Goal: Task Accomplishment & Management: Use online tool/utility

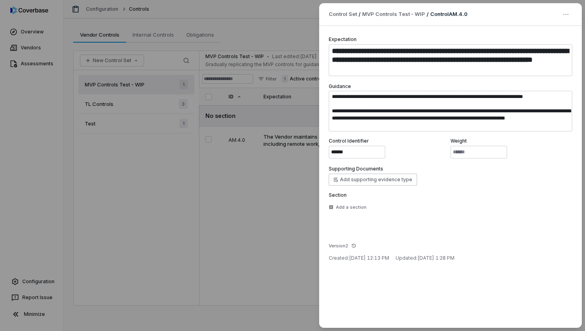
click at [400, 299] on div "**********" at bounding box center [450, 177] width 263 height 302
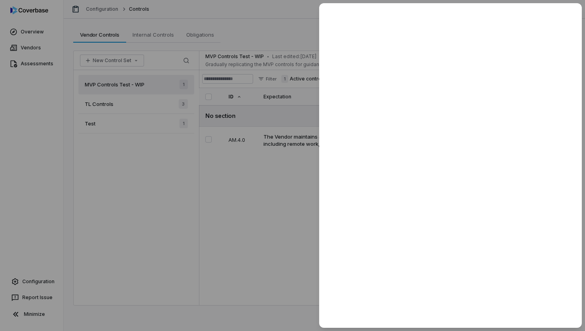
click at [193, 183] on div at bounding box center [292, 165] width 585 height 331
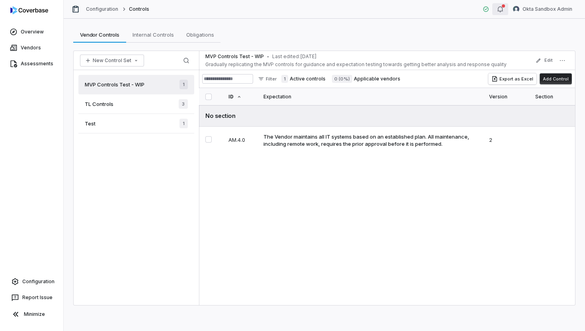
click at [503, 8] on icon "button" at bounding box center [500, 9] width 6 height 6
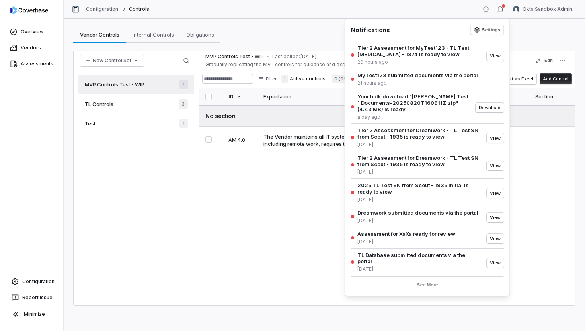
click at [285, 186] on div "MVP Controls Test - WIP • Last edited: Aug 21, 2025 Gradually replicating the M…" at bounding box center [387, 178] width 376 height 254
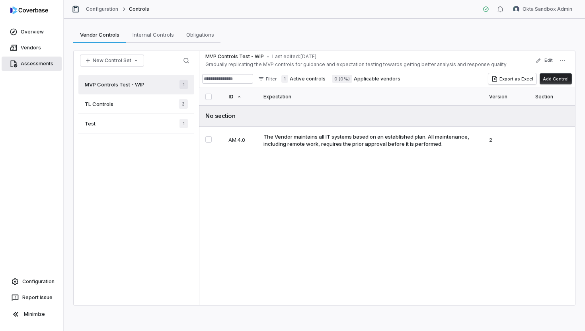
click at [34, 69] on link "Assessments" at bounding box center [32, 64] width 60 height 14
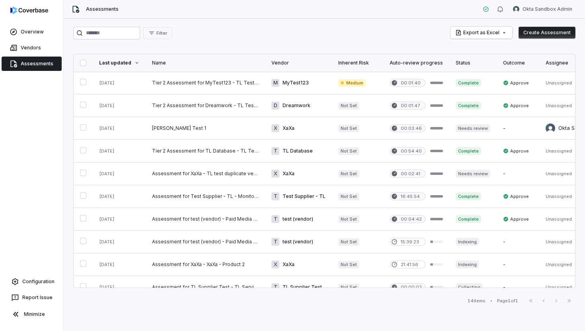
click at [546, 30] on button "Create Assessment" at bounding box center [547, 33] width 57 height 12
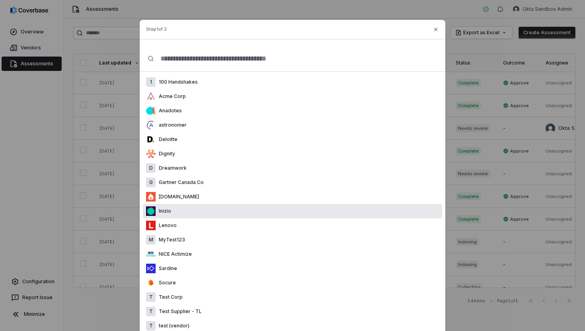
scroll to position [125, 0]
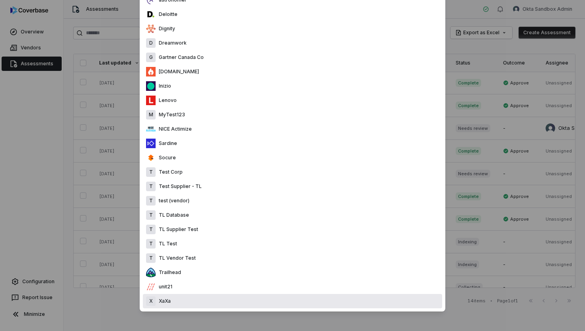
click at [172, 300] on div "X XaXa" at bounding box center [292, 301] width 299 height 14
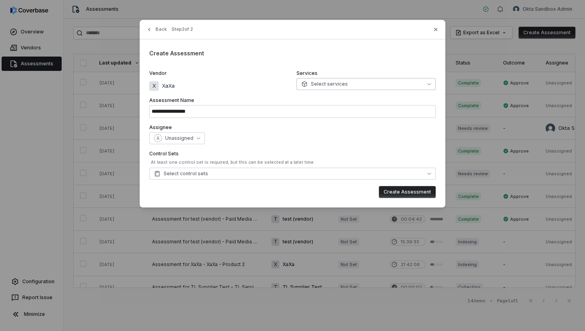
click at [352, 84] on button "Select services" at bounding box center [366, 84] width 139 height 12
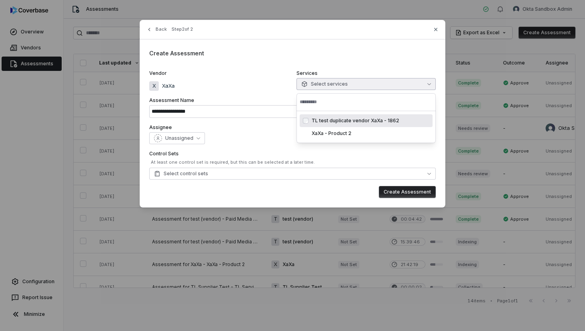
click at [251, 78] on div "X XaXa" at bounding box center [218, 84] width 139 height 13
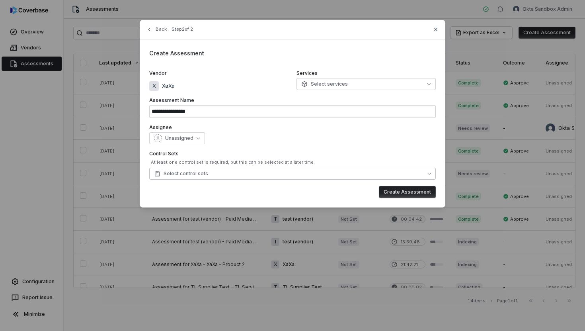
click at [211, 171] on button "Select control sets" at bounding box center [292, 174] width 287 height 12
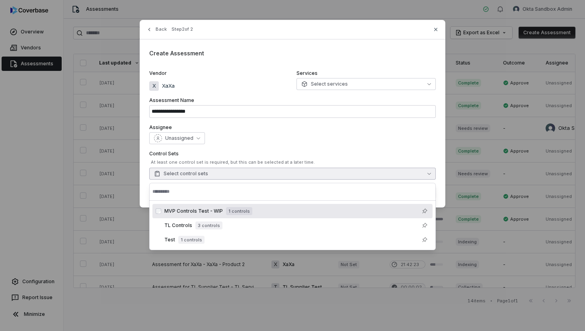
click at [207, 210] on span "MVP Controls Test - WIP" at bounding box center [193, 211] width 59 height 6
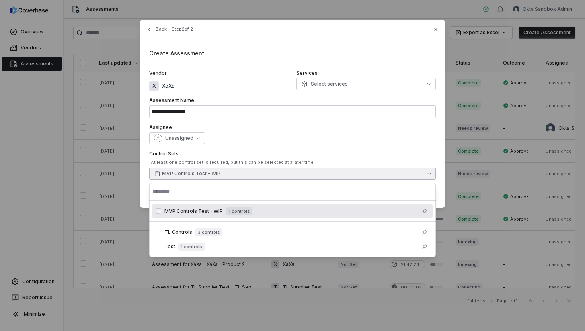
click at [247, 72] on label "Vendor" at bounding box center [218, 73] width 139 height 6
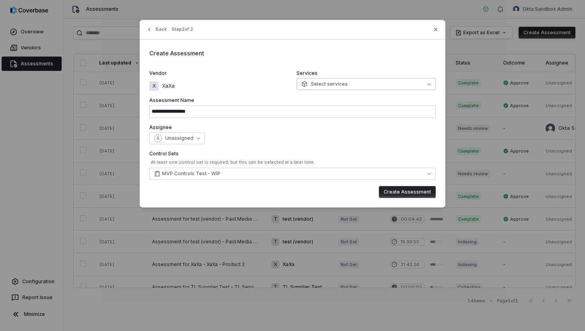
click at [371, 86] on button "Select services" at bounding box center [366, 84] width 139 height 12
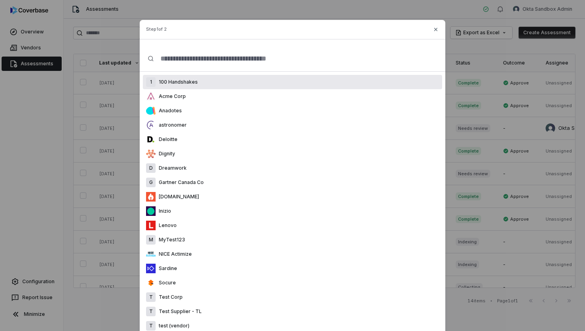
click at [106, 48] on div "Step 1 of 2 1 100 Handshakes Acme Corp Anadotes astronomer Deloitte Dignity D D…" at bounding box center [292, 228] width 585 height 456
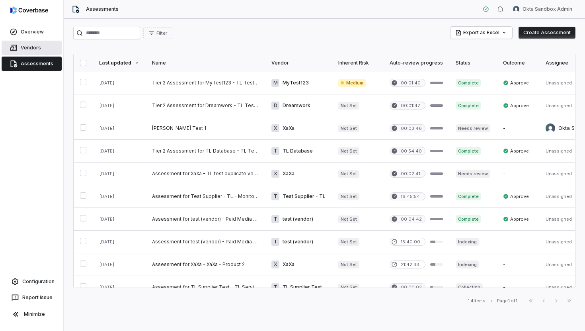
click at [36, 50] on link "Vendors" at bounding box center [32, 48] width 60 height 14
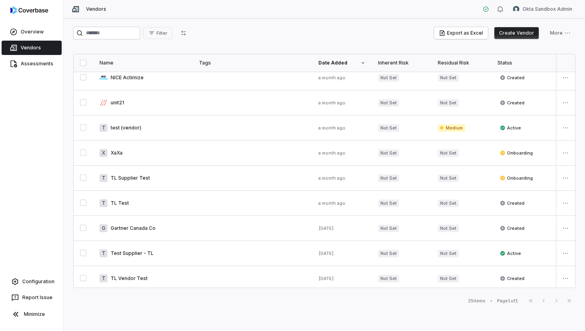
scroll to position [329, 0]
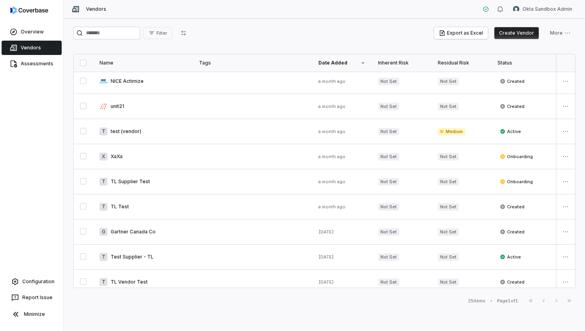
click at [202, 152] on link at bounding box center [252, 156] width 119 height 25
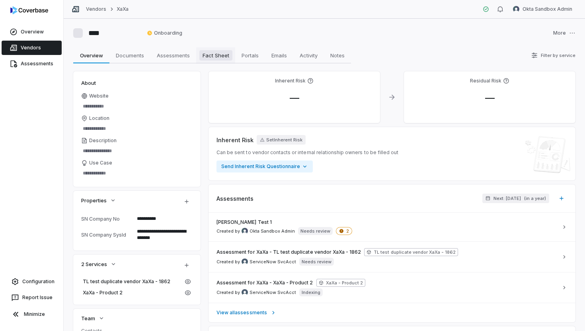
click at [227, 56] on span "Fact Sheet" at bounding box center [215, 55] width 33 height 10
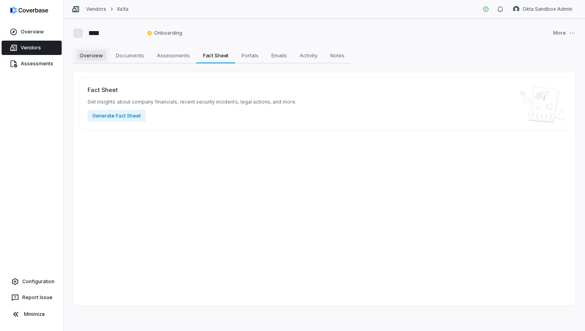
click at [89, 56] on span "Overview" at bounding box center [91, 55] width 30 height 10
type textarea "*"
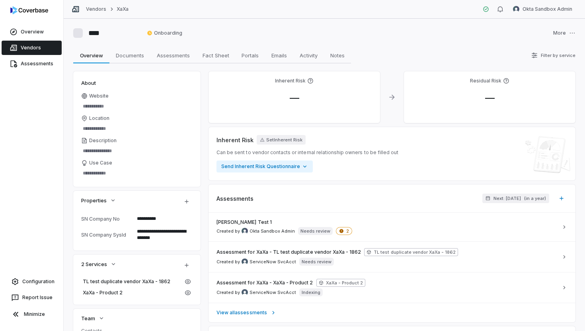
click at [22, 46] on link "Vendors" at bounding box center [32, 48] width 60 height 14
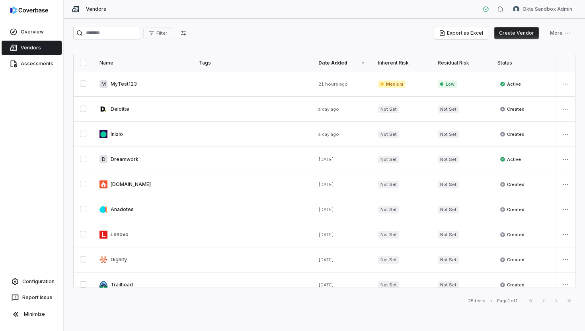
click at [505, 32] on button "Create Vendor" at bounding box center [516, 33] width 45 height 12
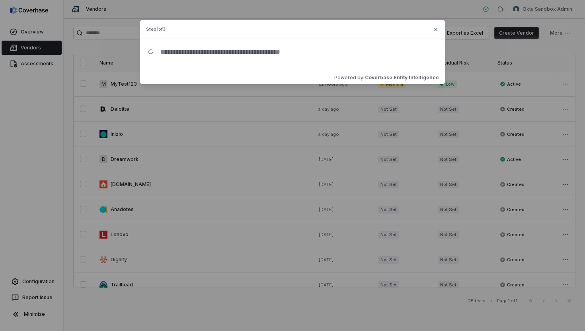
click at [273, 53] on input "text" at bounding box center [295, 51] width 283 height 25
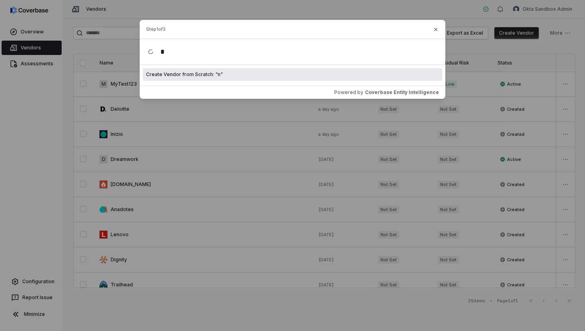
type input "*"
click at [253, 74] on div "Create Vendor from Scratch: " n "" at bounding box center [292, 74] width 299 height 13
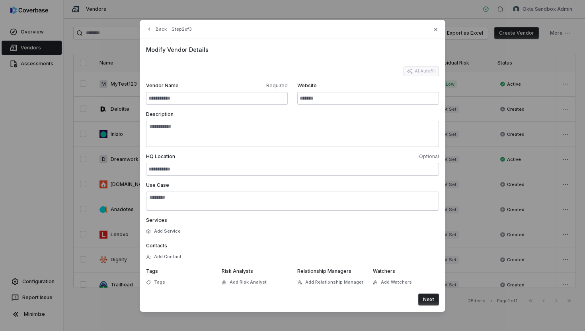
scroll to position [0, 0]
click at [433, 27] on icon "button" at bounding box center [436, 29] width 6 height 6
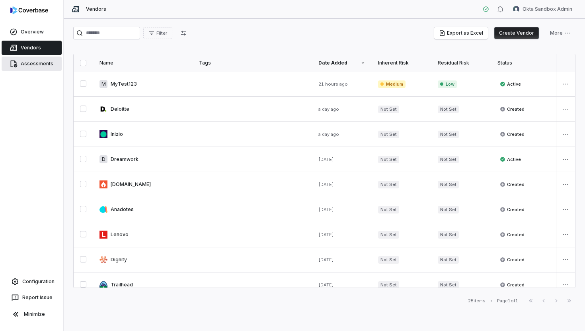
click at [39, 64] on link "Assessments" at bounding box center [32, 64] width 60 height 14
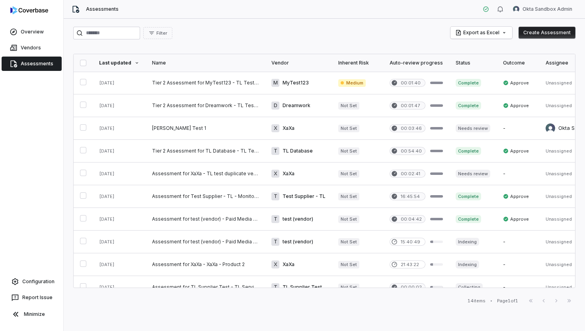
click at [549, 31] on button "Create Assessment" at bounding box center [547, 33] width 57 height 12
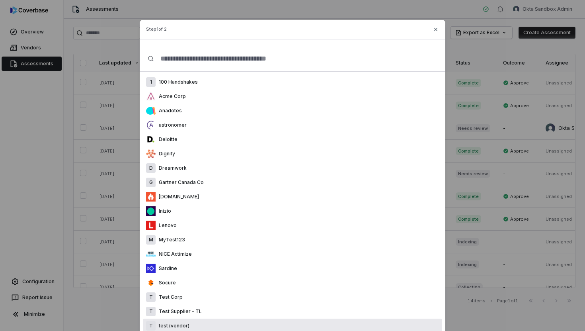
scroll to position [125, 0]
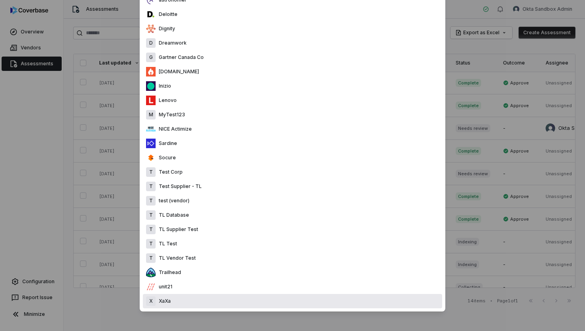
click at [181, 299] on div "X XaXa" at bounding box center [292, 301] width 299 height 14
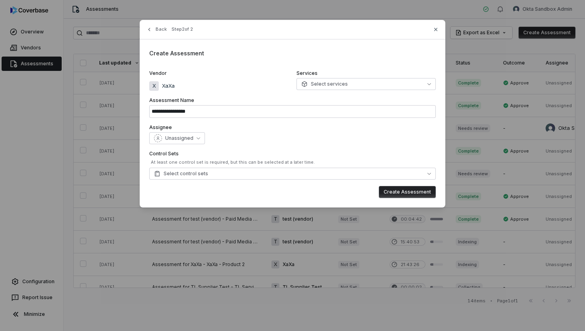
scroll to position [0, 0]
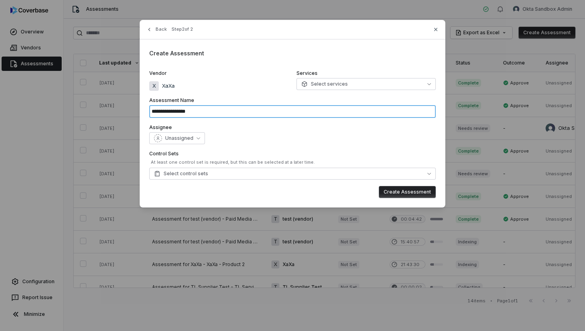
drag, startPoint x: 219, startPoint y: 112, endPoint x: 100, endPoint y: 106, distance: 119.1
click at [100, 106] on div "**********" at bounding box center [292, 113] width 585 height 227
type input "**********"
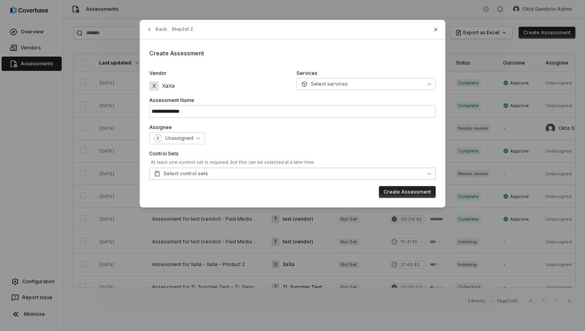
click at [302, 173] on button "Select control sets" at bounding box center [292, 174] width 287 height 12
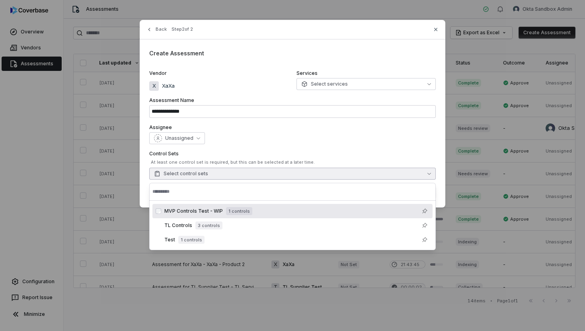
click at [271, 211] on div "MVP Controls Test - WIP 1 controls" at bounding box center [296, 211] width 265 height 10
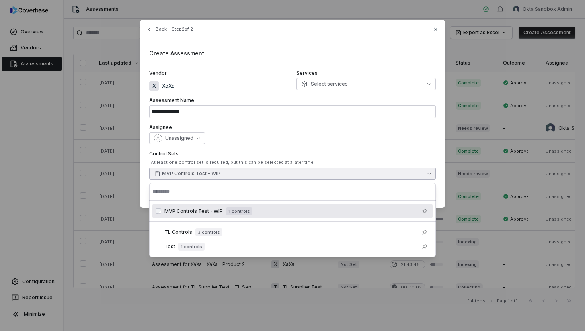
click at [328, 131] on div "Assignee Unassigned" at bounding box center [292, 134] width 287 height 20
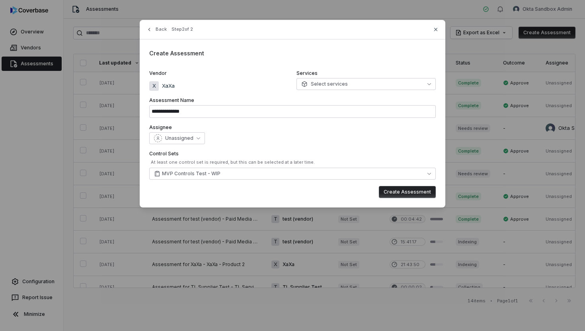
click at [403, 192] on button "Create Assessment" at bounding box center [407, 192] width 57 height 12
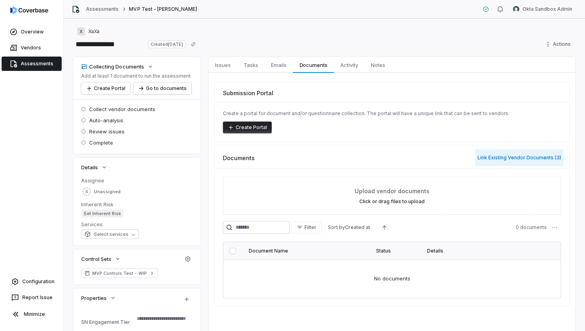
click at [503, 155] on button "Link Existing Vendor Documents ( 3 )" at bounding box center [519, 157] width 88 height 17
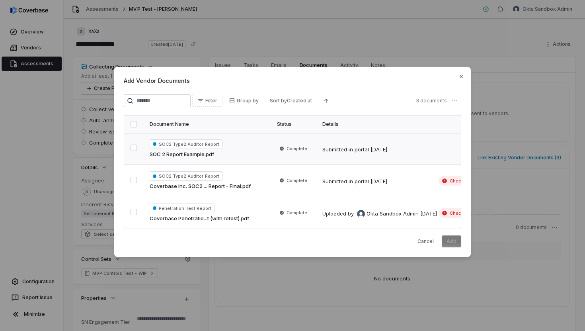
type textarea "*"
click at [133, 150] on button "button" at bounding box center [134, 147] width 6 height 6
click at [137, 177] on button "button" at bounding box center [134, 180] width 6 height 6
click at [135, 214] on button "button" at bounding box center [134, 212] width 6 height 6
click at [453, 240] on button "Add" at bounding box center [452, 241] width 20 height 12
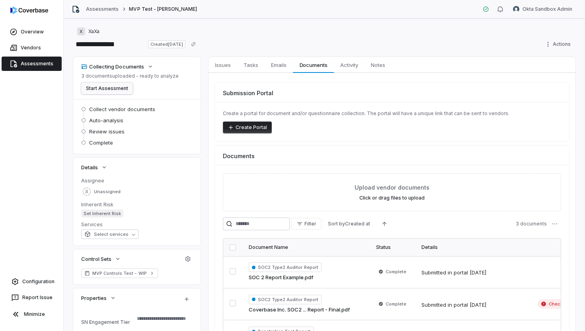
click at [116, 86] on button "Start Assessment" at bounding box center [107, 88] width 52 height 12
click at [94, 8] on link "Assessments" at bounding box center [102, 9] width 33 height 6
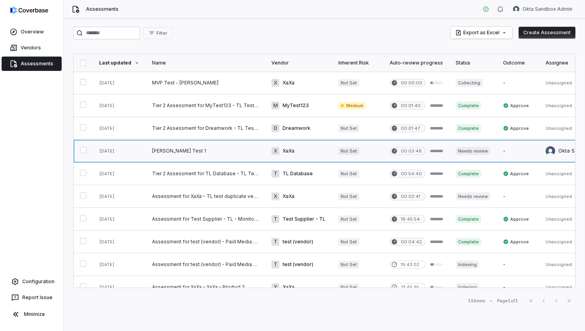
click at [221, 152] on link at bounding box center [205, 151] width 119 height 22
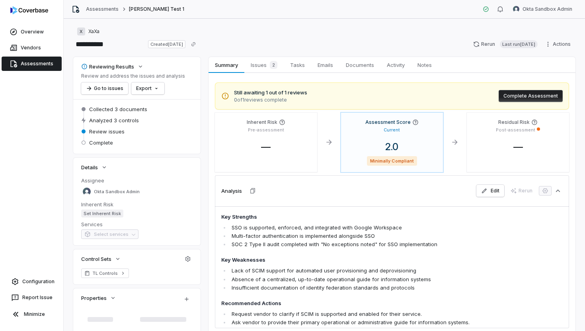
type textarea "*"
click at [555, 45] on html "**********" at bounding box center [292, 165] width 585 height 331
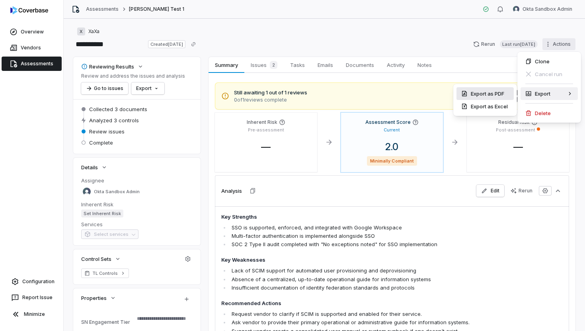
click at [499, 95] on div "Export as PDF" at bounding box center [484, 93] width 57 height 13
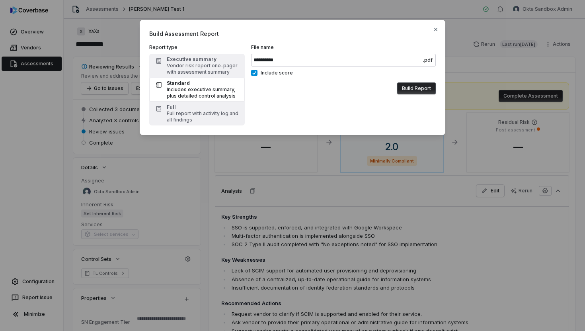
click at [283, 60] on input "**********" at bounding box center [343, 60] width 185 height 13
type input "**********"
click at [193, 92] on div "Includes executive summary, plus detailed control analysis" at bounding box center [203, 92] width 73 height 13
click at [409, 88] on button "Build Report" at bounding box center [416, 88] width 39 height 12
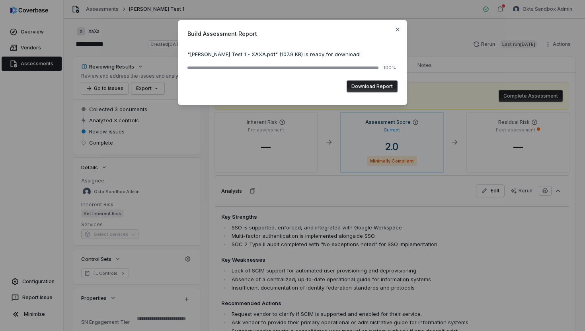
click at [368, 85] on button "Download Report" at bounding box center [372, 86] width 51 height 12
type textarea "*"
click at [397, 31] on icon "button" at bounding box center [397, 29] width 6 height 6
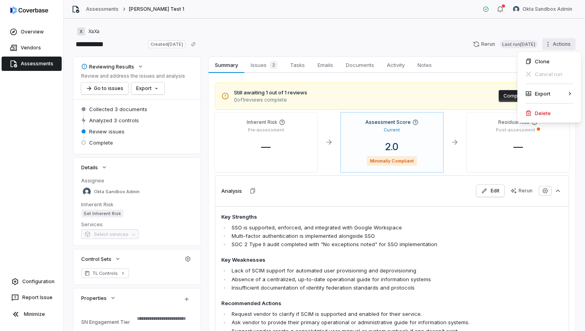
click at [550, 43] on html "**********" at bounding box center [292, 165] width 585 height 331
click at [503, 90] on div "Export as PDF" at bounding box center [484, 93] width 57 height 13
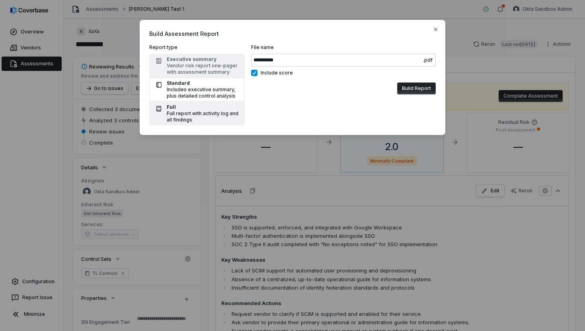
click at [205, 107] on div "Full" at bounding box center [203, 107] width 73 height 6
type input "**********"
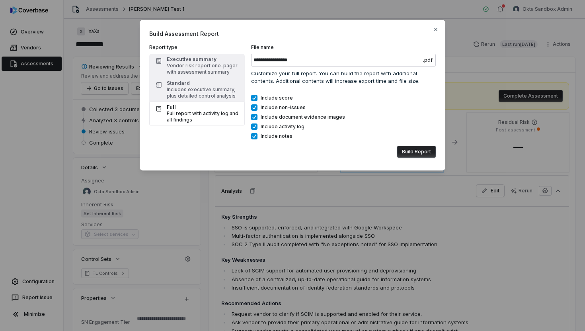
click at [421, 149] on button "Build Report" at bounding box center [416, 152] width 39 height 12
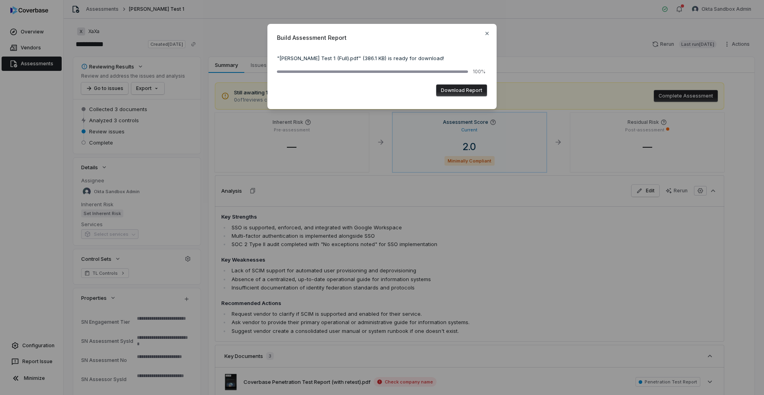
click at [463, 91] on button "Download Report" at bounding box center [461, 90] width 51 height 12
click at [487, 35] on icon "button" at bounding box center [487, 33] width 6 height 6
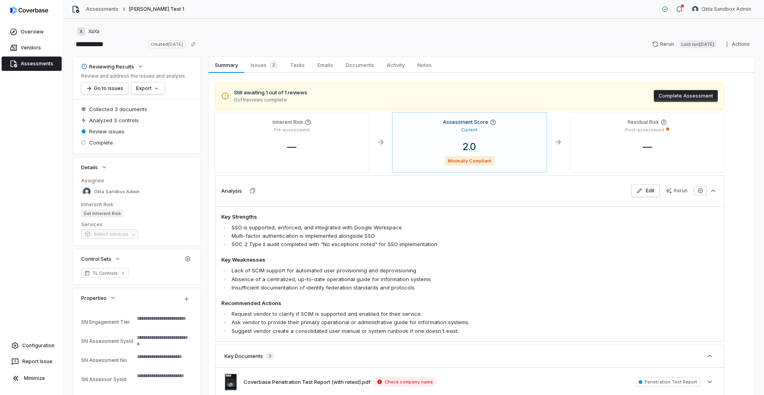
type textarea "*"
